Goal: Task Accomplishment & Management: Complete application form

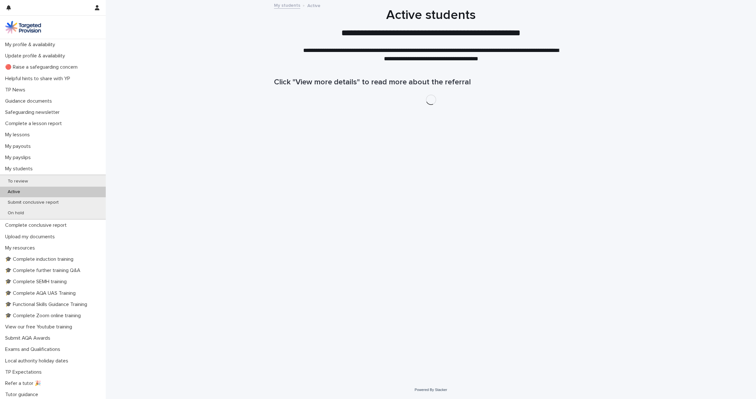
click at [14, 191] on p "Active" at bounding box center [14, 191] width 23 height 5
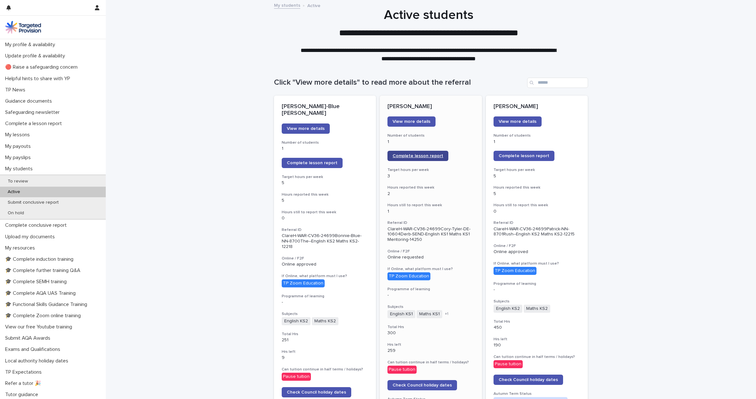
click at [412, 158] on span "Complete lesson report" at bounding box center [417, 155] width 51 height 4
